Goal: Task Accomplishment & Management: Use online tool/utility

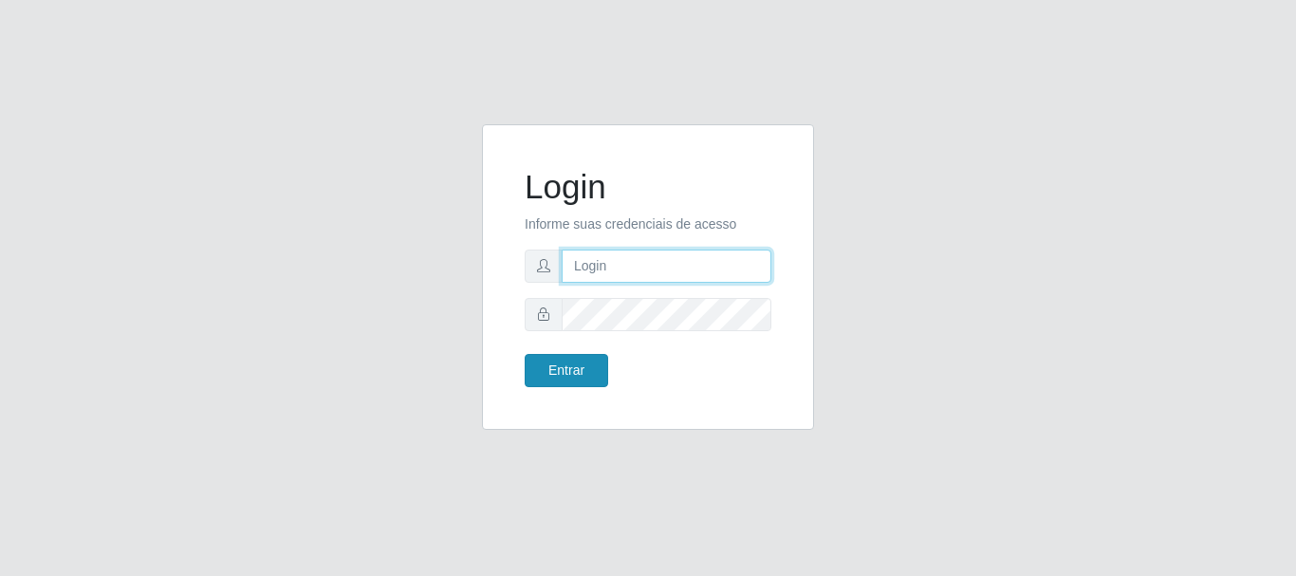
type input "caio@B1"
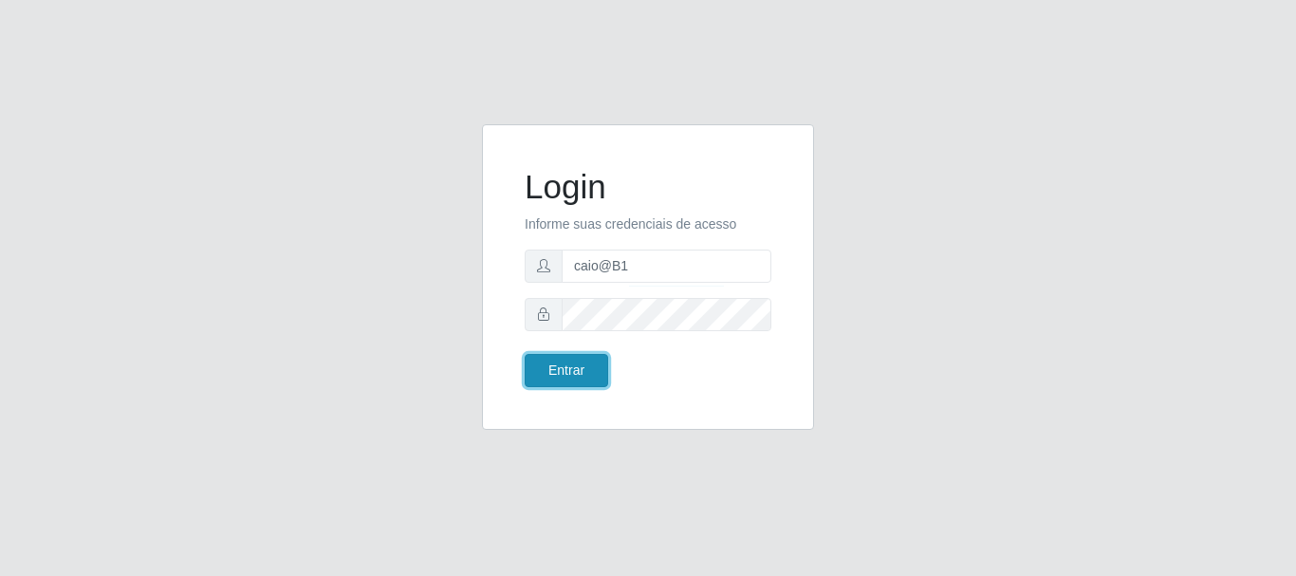
click at [570, 377] on button "Entrar" at bounding box center [566, 370] width 83 height 33
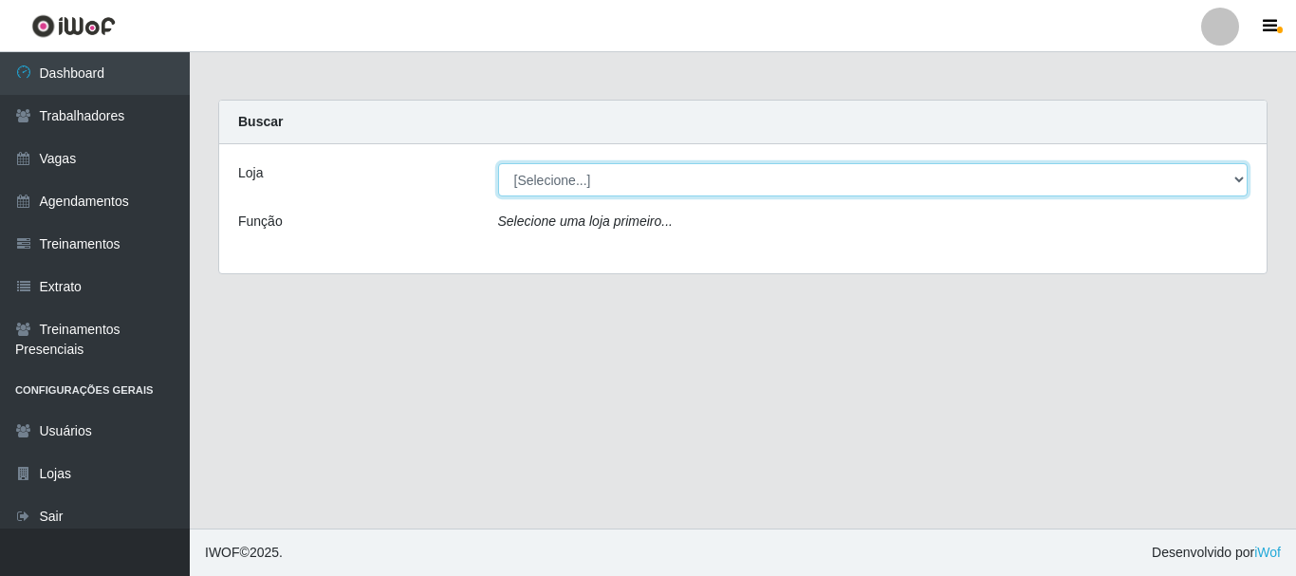
click at [604, 187] on select "[Selecione...] Bemais Supermercados - B1 [GEOGRAPHIC_DATA]" at bounding box center [873, 179] width 750 height 33
select select "403"
click at [498, 163] on select "[Selecione...] Bemais Supermercados - B1 [GEOGRAPHIC_DATA]" at bounding box center [873, 179] width 750 height 33
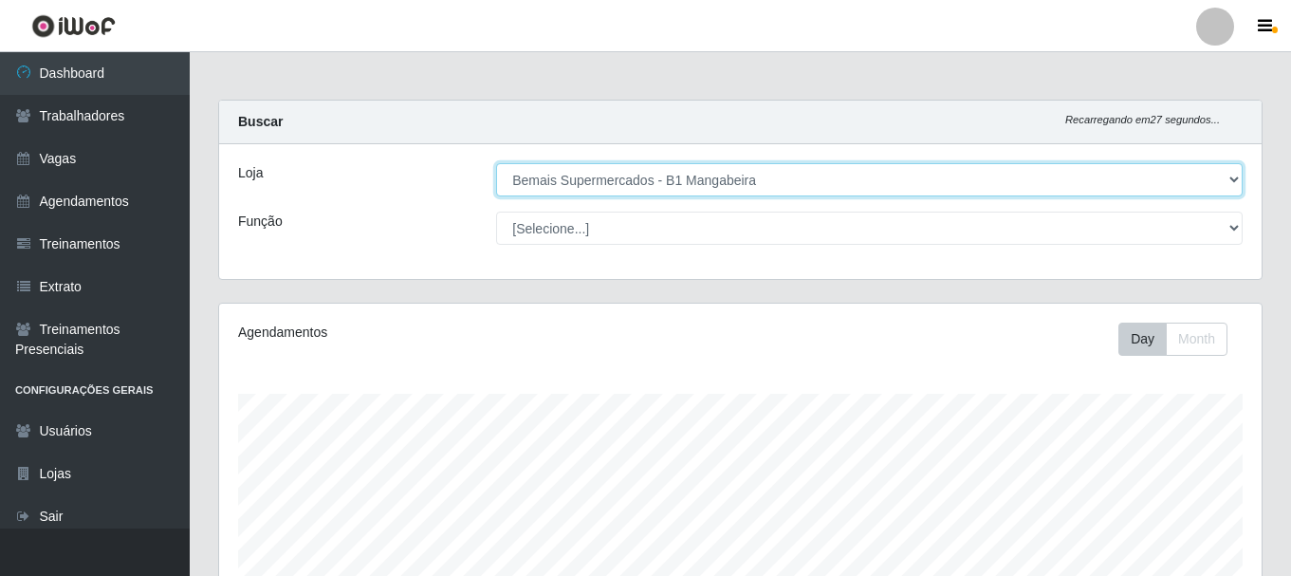
scroll to position [346, 0]
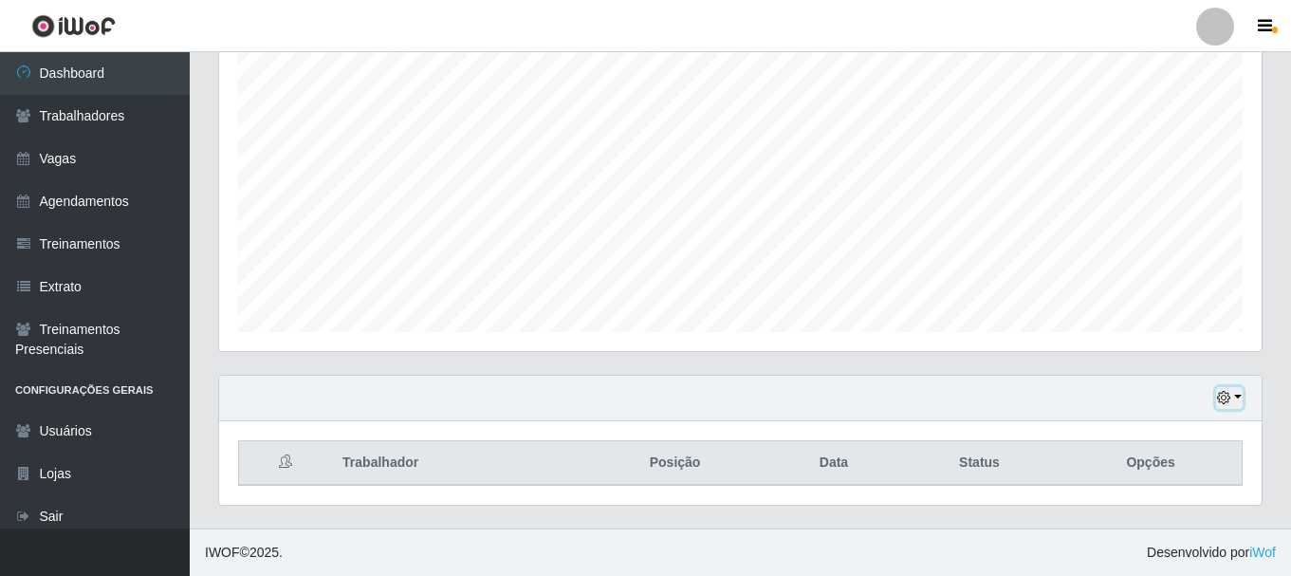
click at [1223, 394] on icon "button" at bounding box center [1223, 397] width 13 height 13
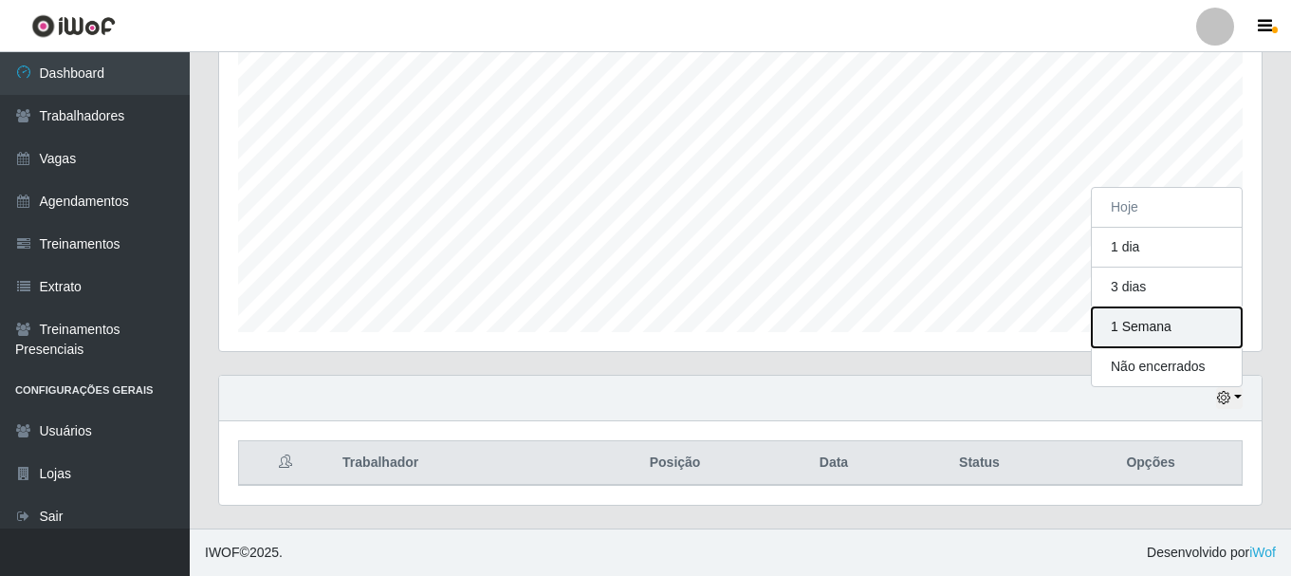
click at [1161, 322] on button "1 Semana" at bounding box center [1167, 327] width 150 height 40
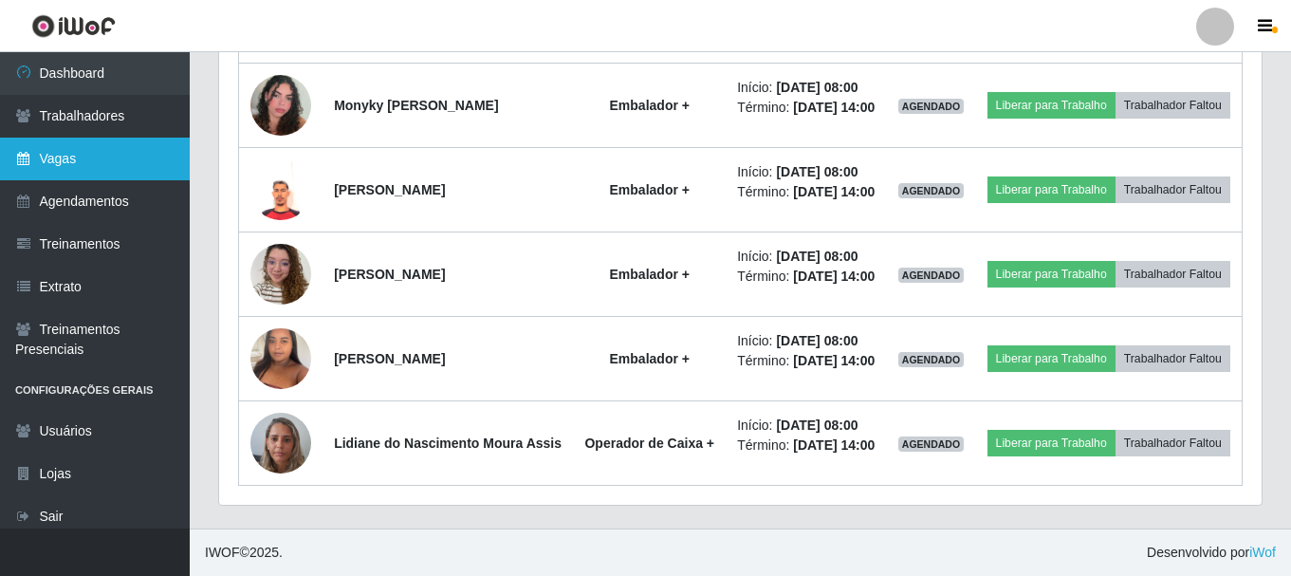
scroll to position [1333, 0]
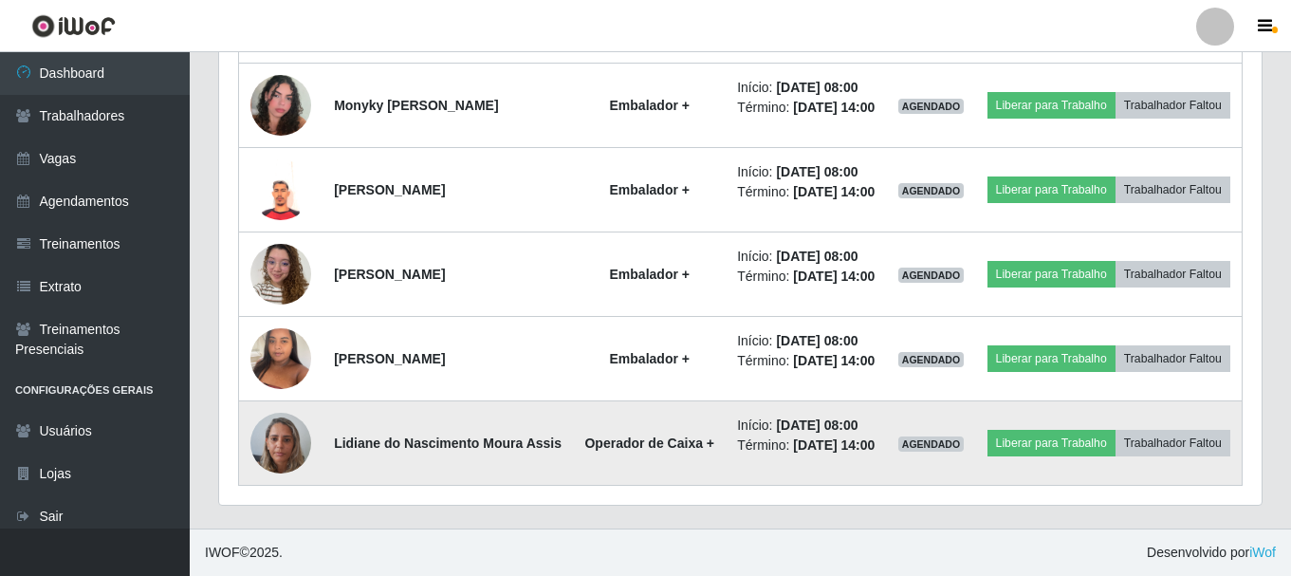
click at [272, 425] on img at bounding box center [280, 442] width 61 height 81
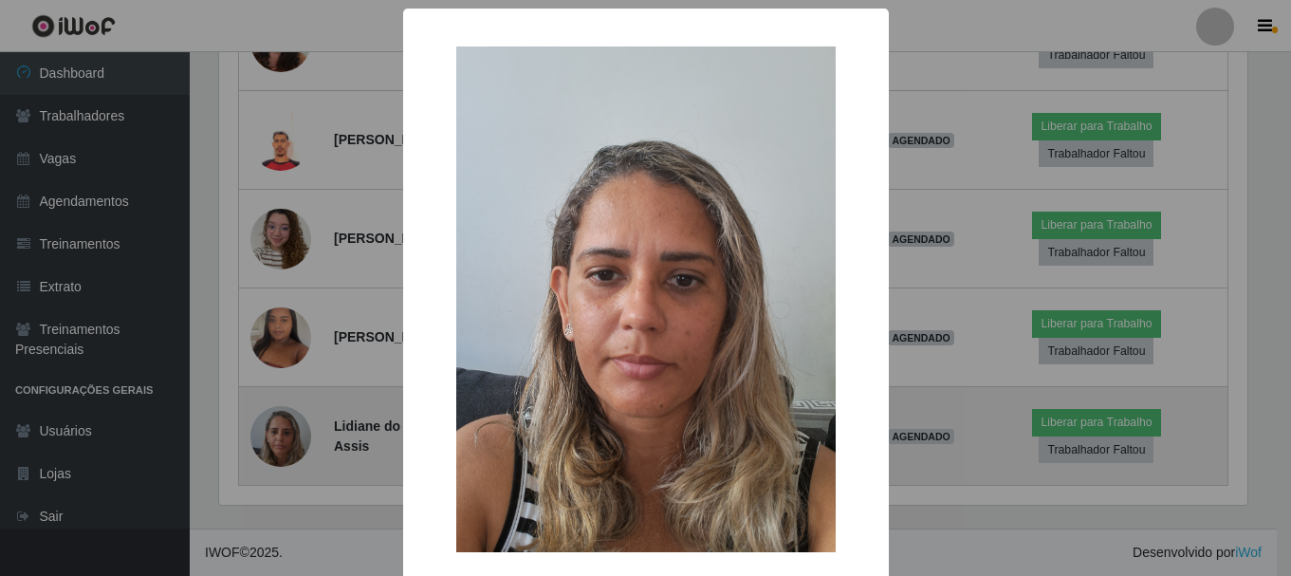
scroll to position [394, 1033]
click at [272, 425] on div "× OK Cancel" at bounding box center [648, 288] width 1296 height 576
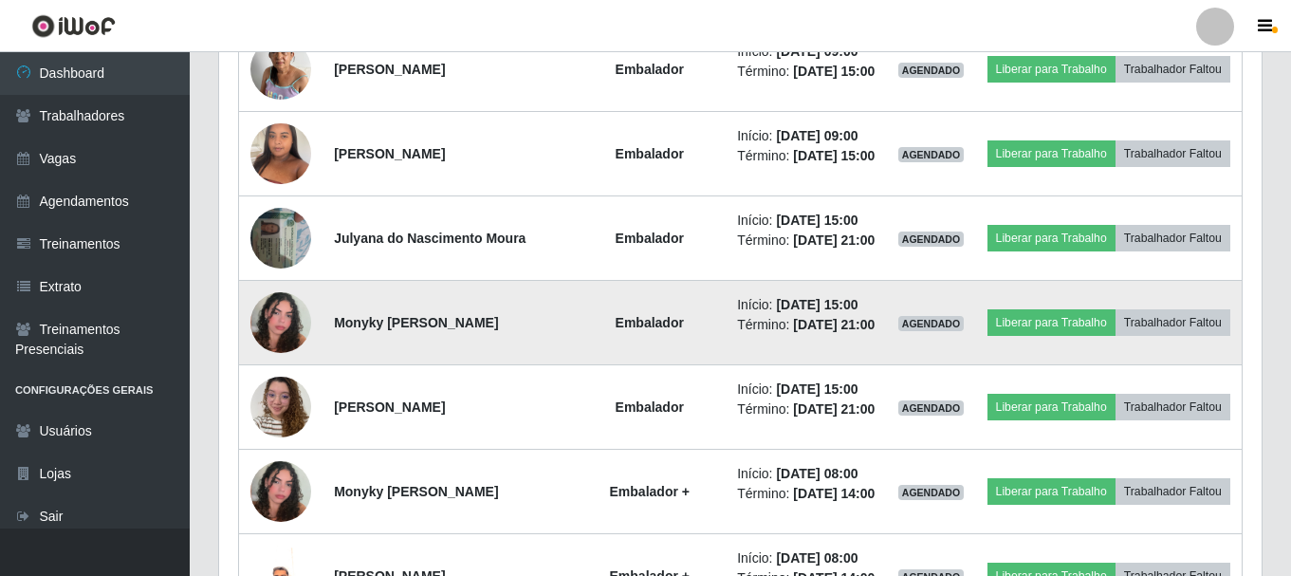
scroll to position [764, 0]
